Goal: Task Accomplishment & Management: Manage account settings

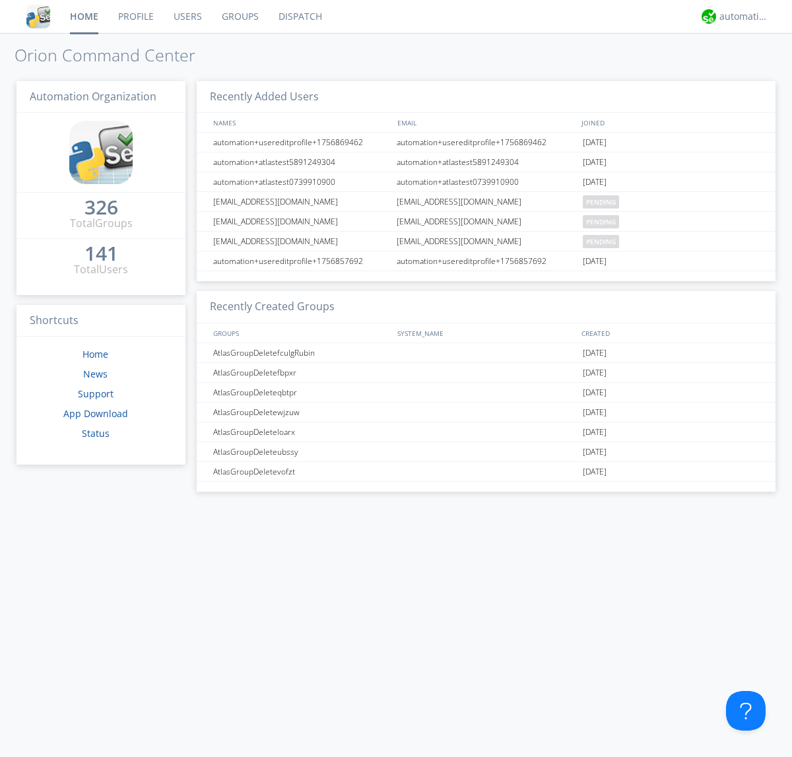
click at [239, 17] on link "Groups" at bounding box center [240, 16] width 57 height 33
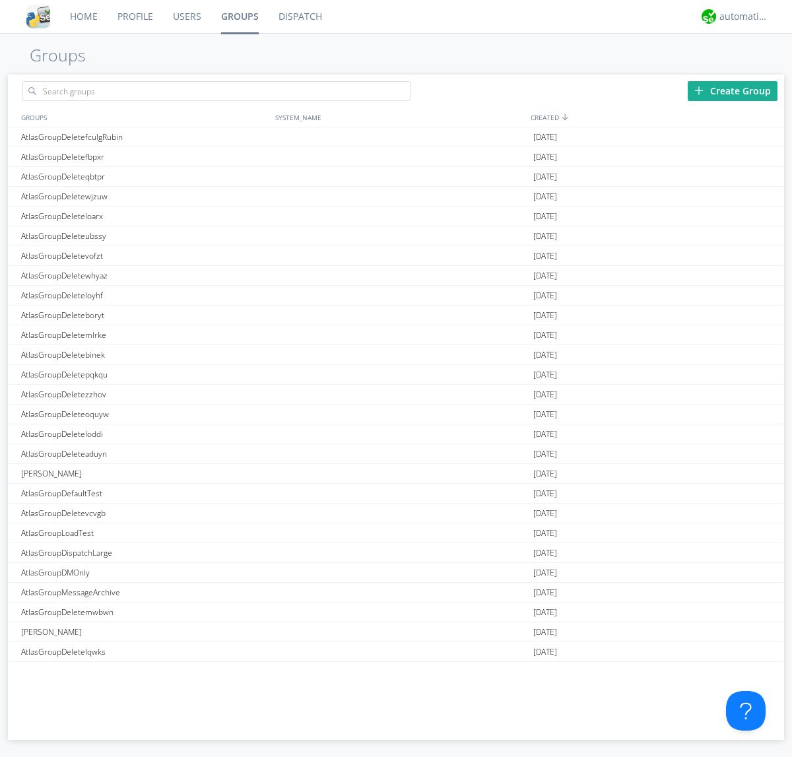
click at [733, 90] on div "Create Group" at bounding box center [733, 91] width 90 height 20
click at [239, 17] on link "Groups" at bounding box center [239, 16] width 57 height 33
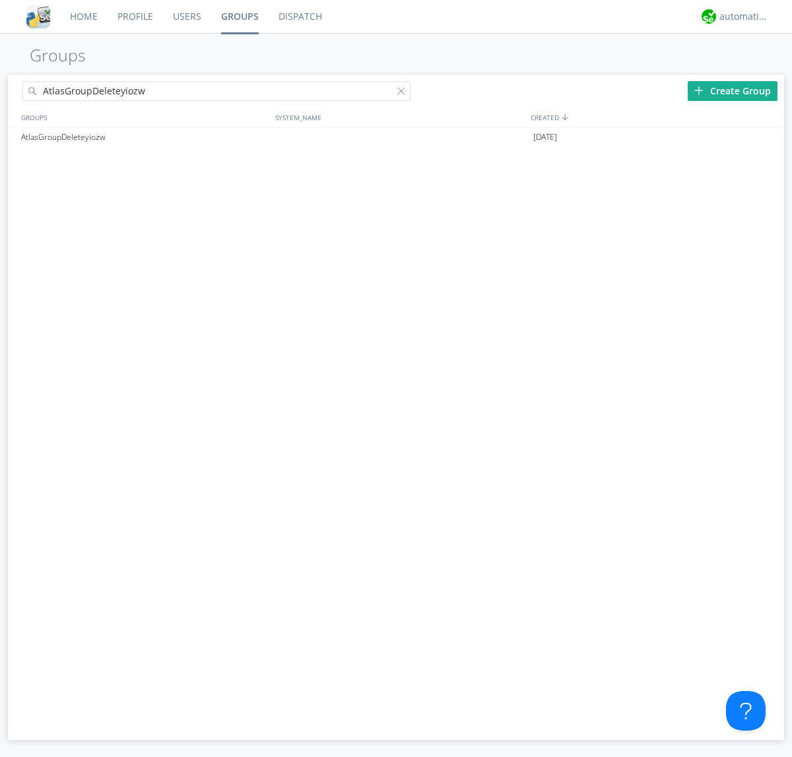
type input "AtlasGroupDeleteyiozw"
click at [404, 93] on div at bounding box center [403, 93] width 13 height 13
type input "AtlasGroupDeleteyiozw"
click at [145, 137] on div "AtlasGroupDeleteyiozw" at bounding box center [145, 137] width 254 height 20
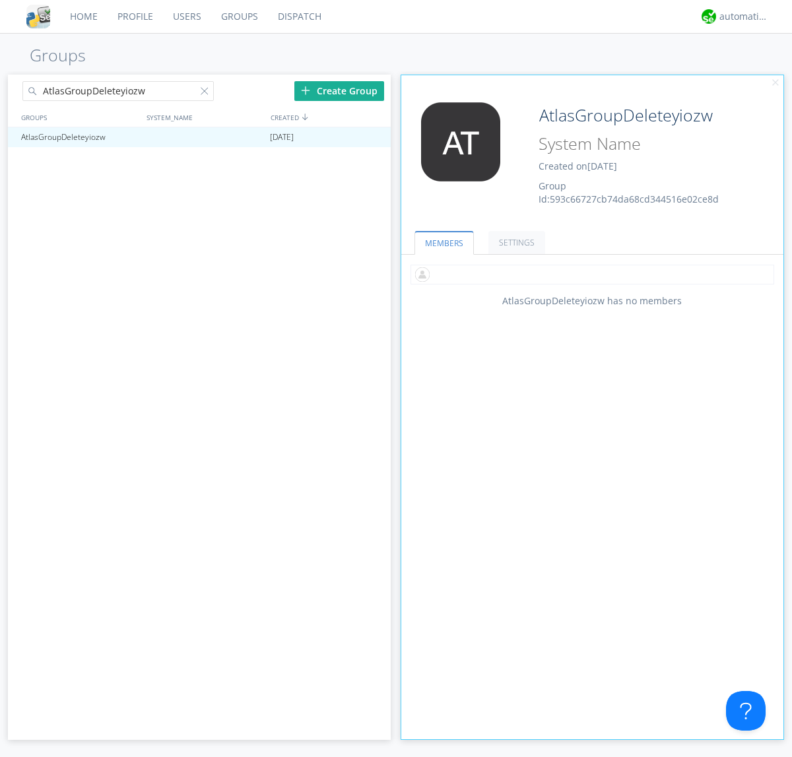
click at [592, 274] on input "text" at bounding box center [593, 275] width 364 height 20
type input "automation+atlas0002"
click at [741, 17] on div "automation+atlas" at bounding box center [745, 16] width 50 height 13
